Goal: Information Seeking & Learning: Learn about a topic

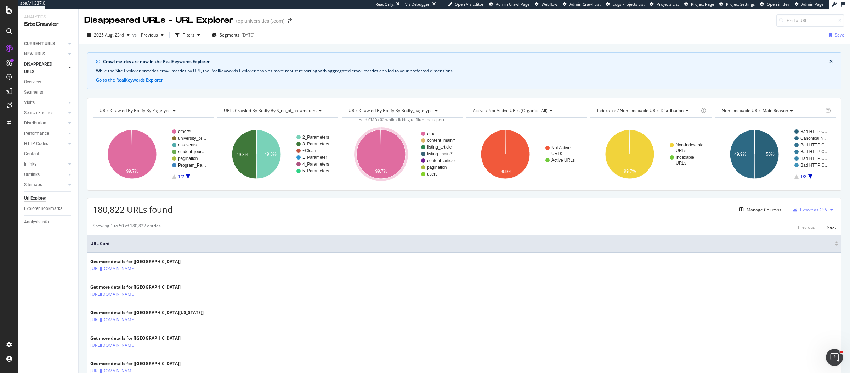
scroll to position [131, 0]
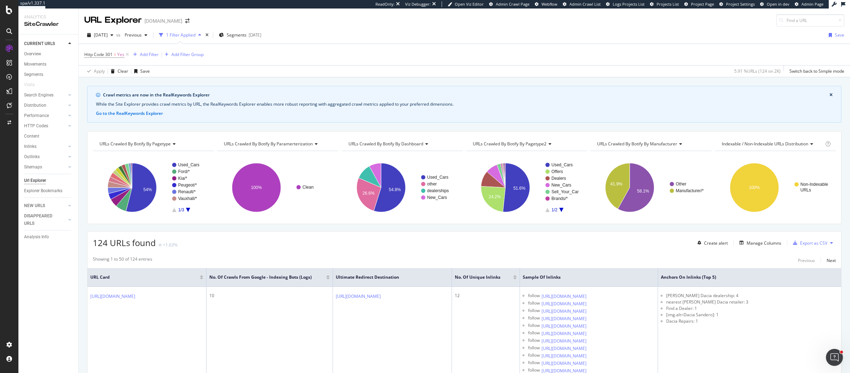
scroll to position [92, 0]
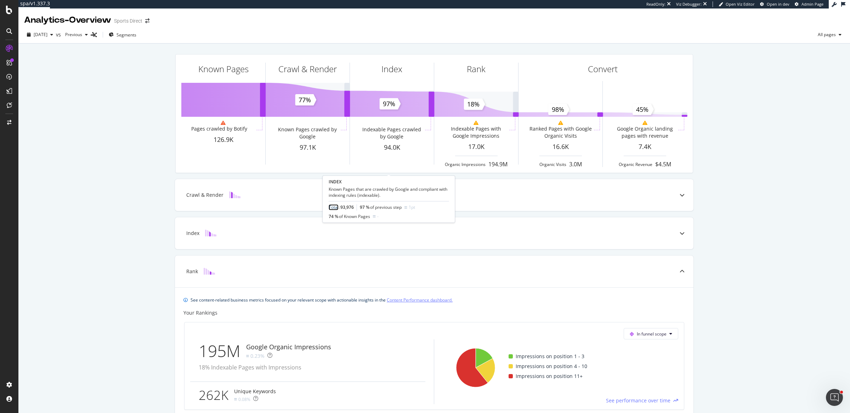
click at [334, 208] on link "Total" at bounding box center [334, 208] width 10 height 6
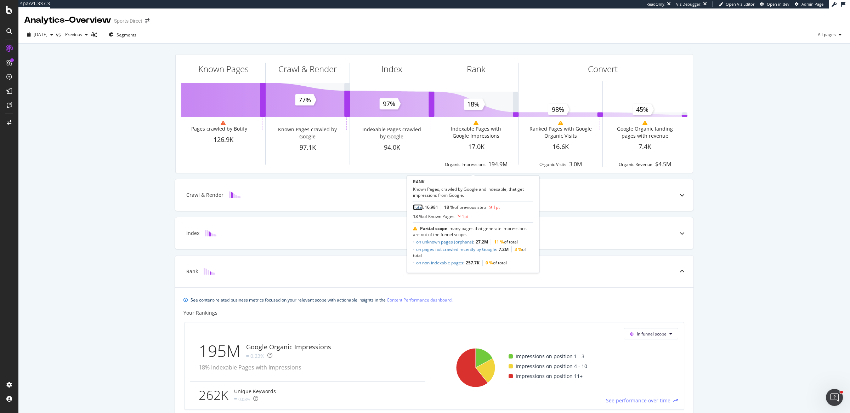
click at [421, 207] on link "Total" at bounding box center [418, 208] width 10 height 6
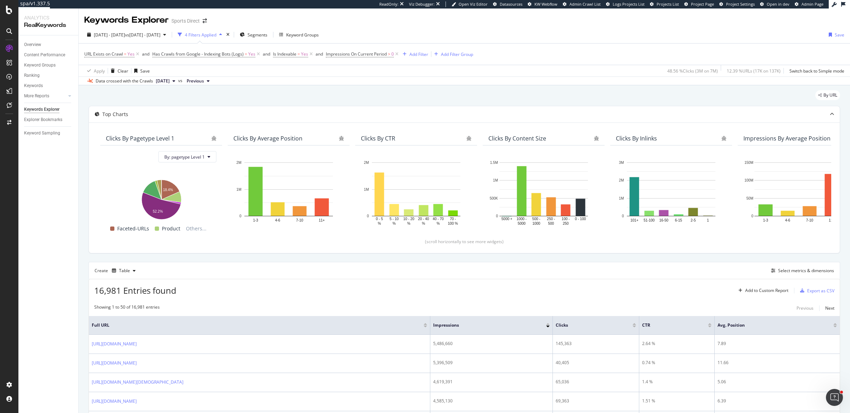
click at [334, 57] on span "Impressions On Current Period > 0" at bounding box center [363, 54] width 74 height 10
click at [335, 55] on span "Impressions On Current Period" at bounding box center [356, 54] width 61 height 6
click at [359, 95] on icon at bounding box center [359, 95] width 5 height 4
click at [358, 106] on div "Equal to" at bounding box center [371, 109] width 76 height 9
click at [406, 122] on div "Apply" at bounding box center [404, 122] width 11 height 6
